Goal: Task Accomplishment & Management: Manage account settings

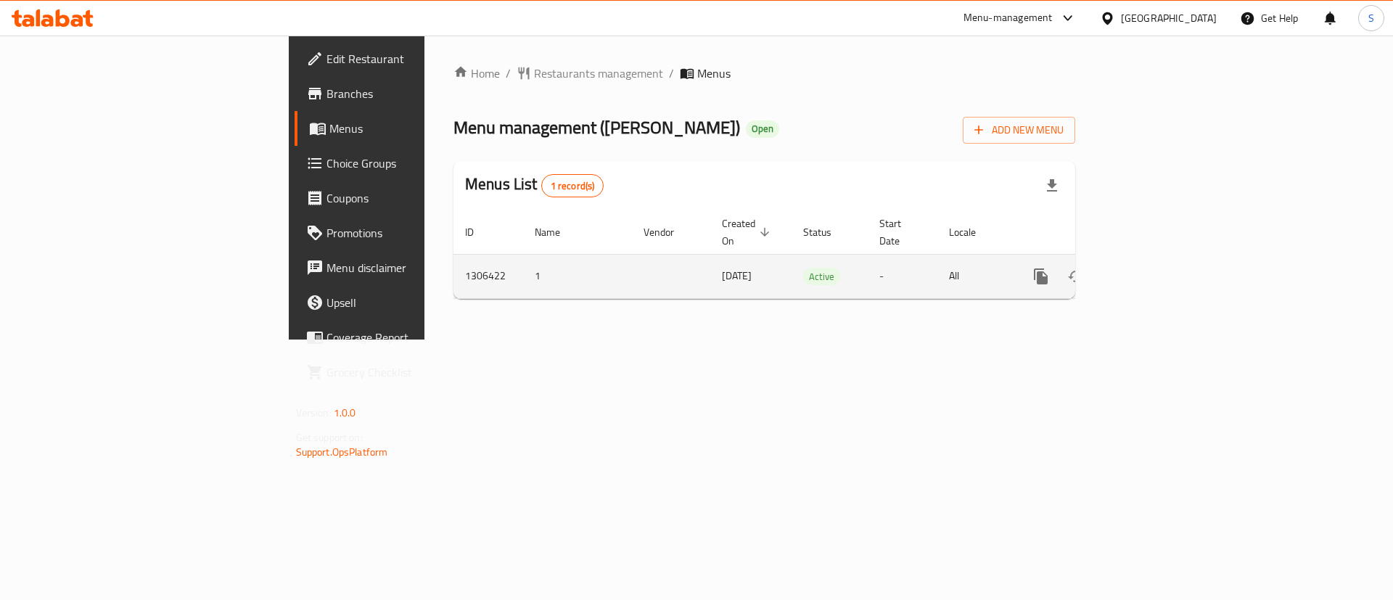
click at [1154, 268] on icon "enhanced table" at bounding box center [1145, 276] width 17 height 17
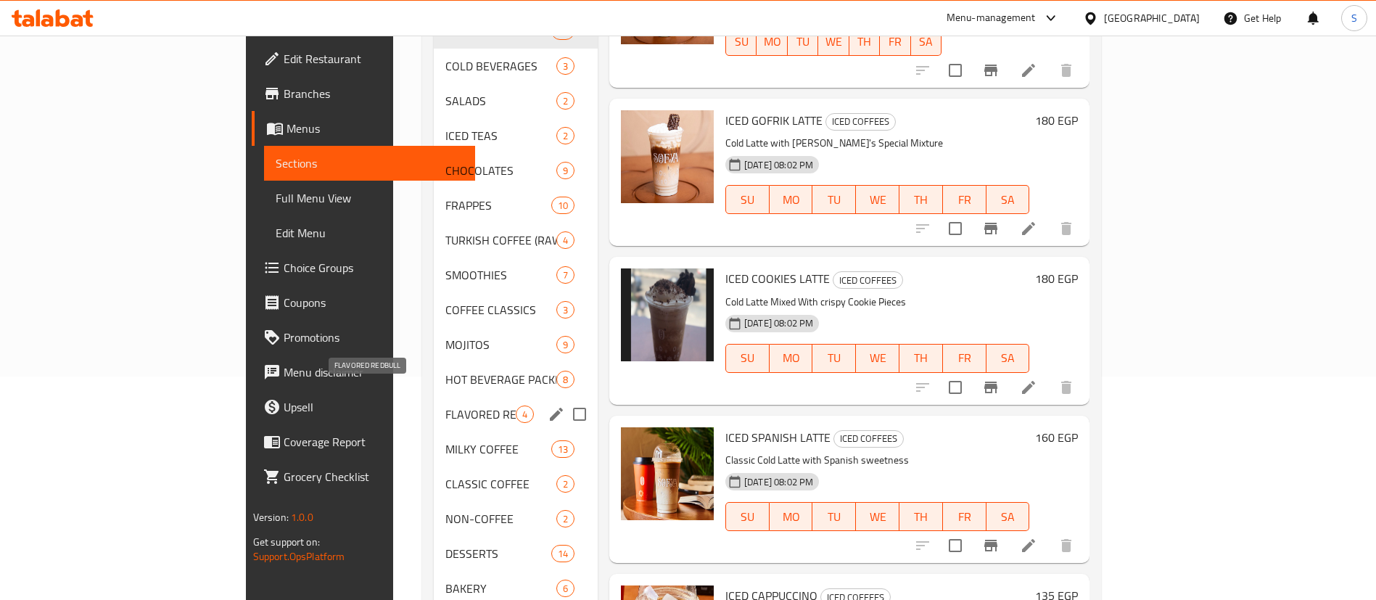
scroll to position [224, 0]
click at [446, 405] on span "FLAVORED REDBULL" at bounding box center [481, 413] width 70 height 17
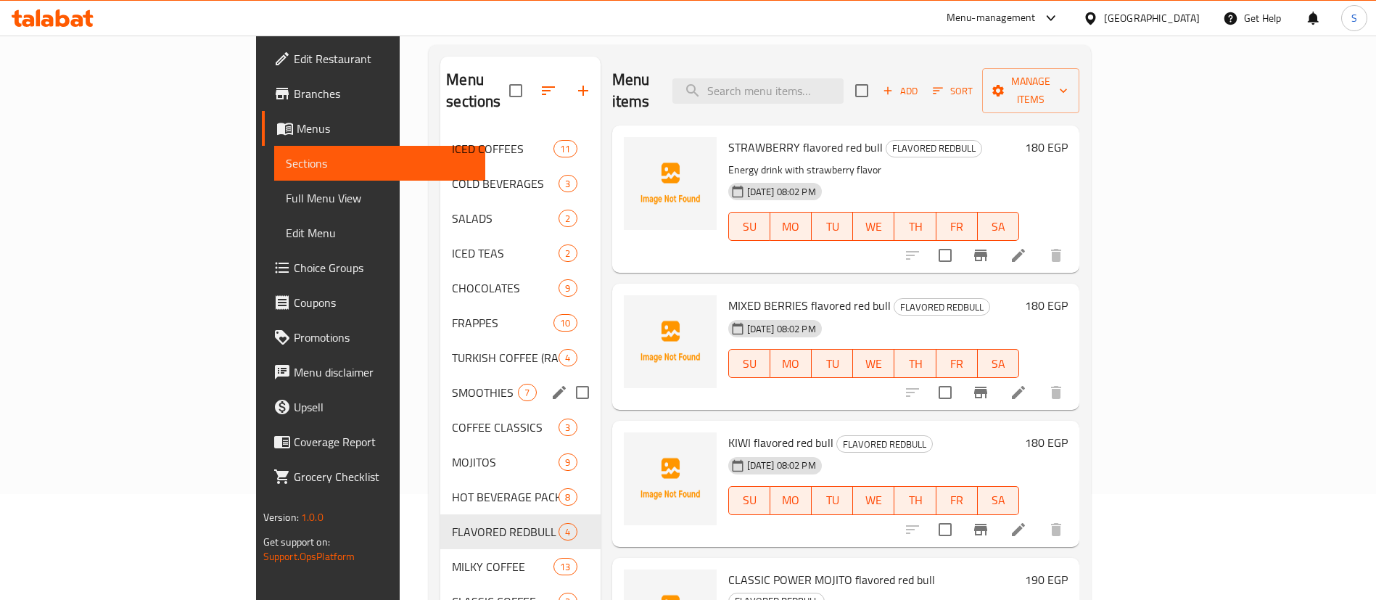
scroll to position [75, 0]
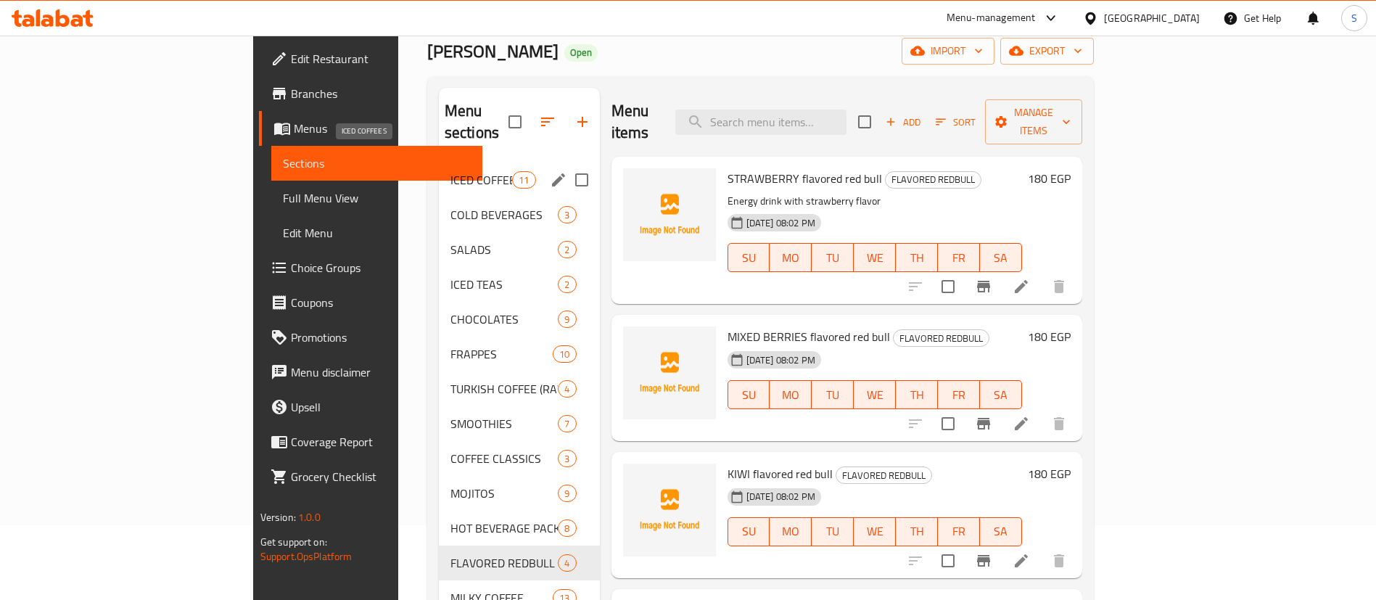
click at [451, 171] on span "ICED COFFEES" at bounding box center [482, 179] width 62 height 17
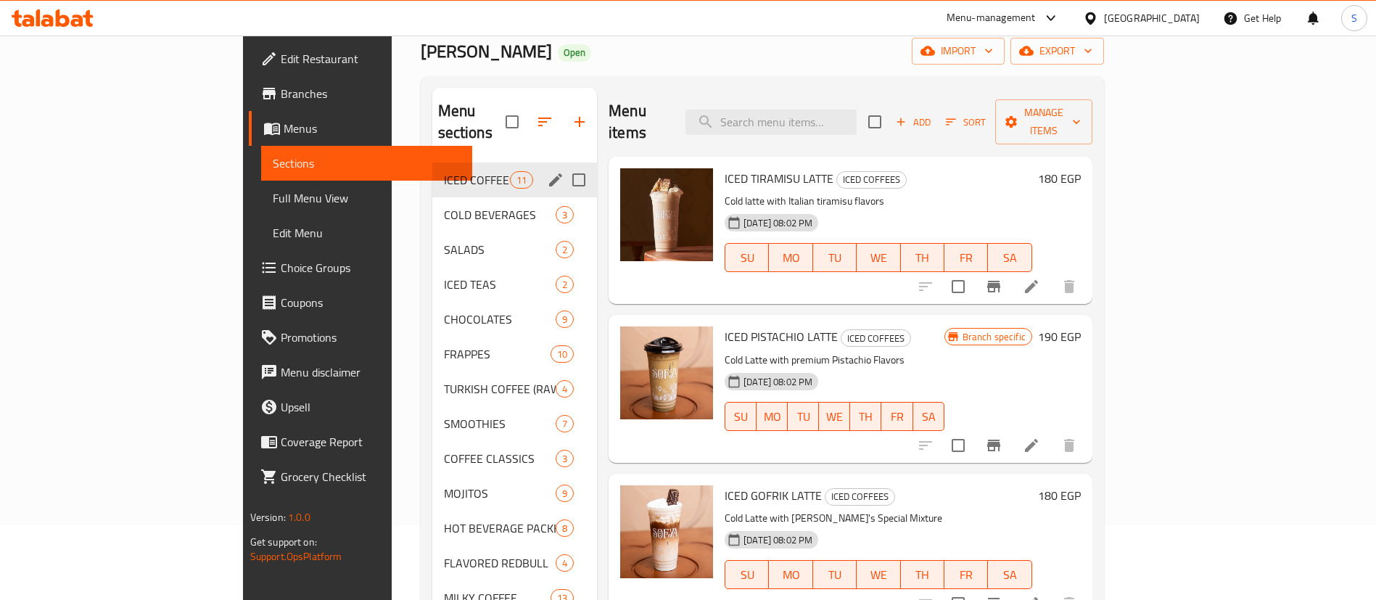
click at [444, 206] on span "COLD BEVERAGES" at bounding box center [500, 214] width 112 height 17
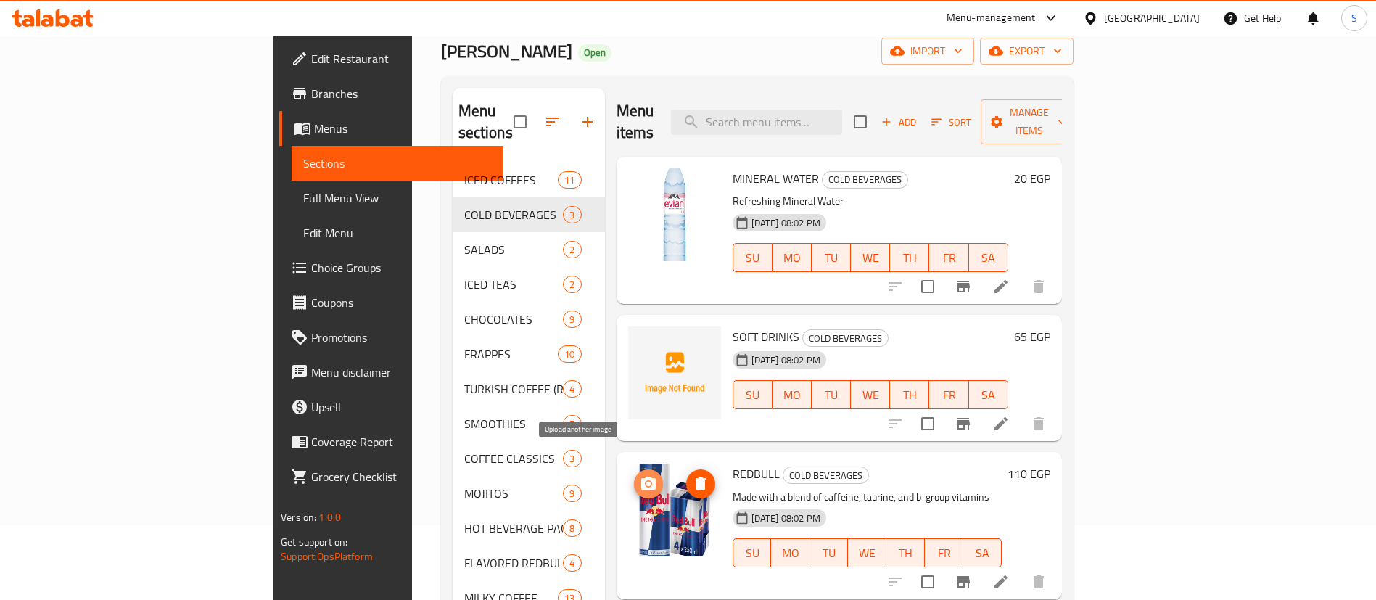
click at [641, 477] on icon "upload picture" at bounding box center [648, 483] width 15 height 13
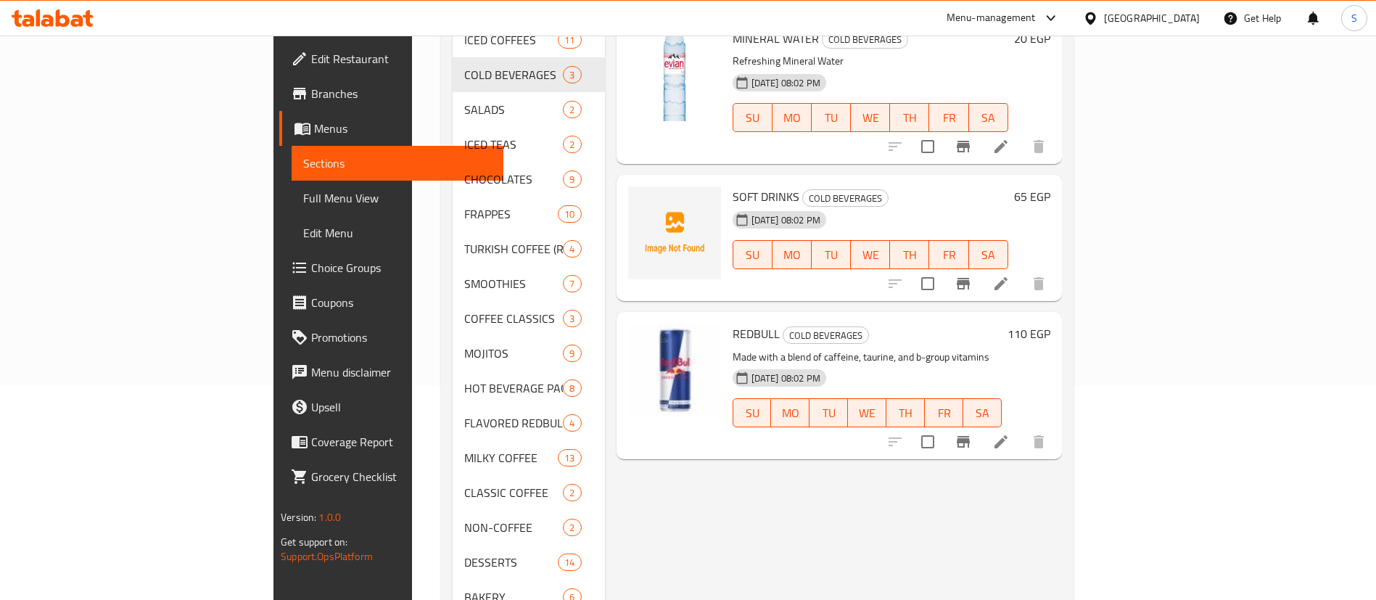
scroll to position [216, 0]
click at [1008, 434] on icon at bounding box center [1001, 440] width 13 height 13
